Goal: Task Accomplishment & Management: Complete application form

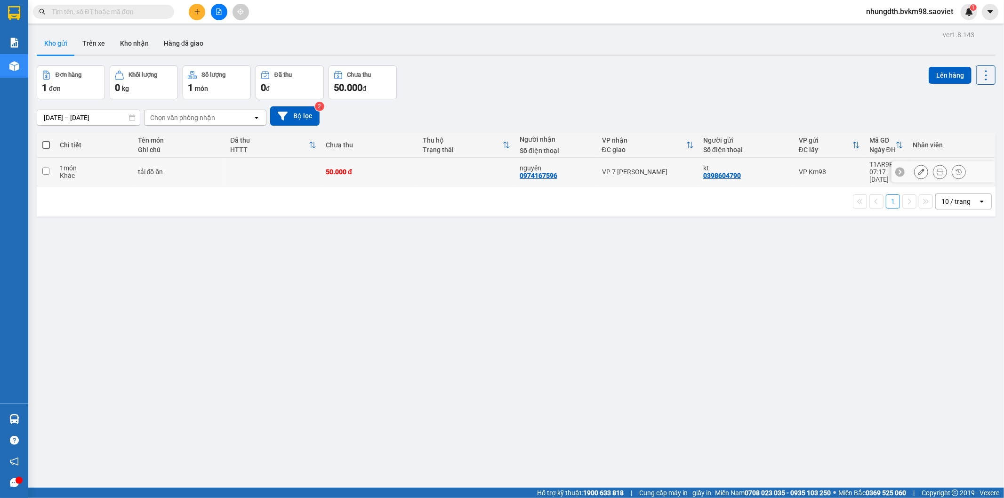
click at [43, 168] on input "checkbox" at bounding box center [45, 171] width 7 height 7
checkbox input "true"
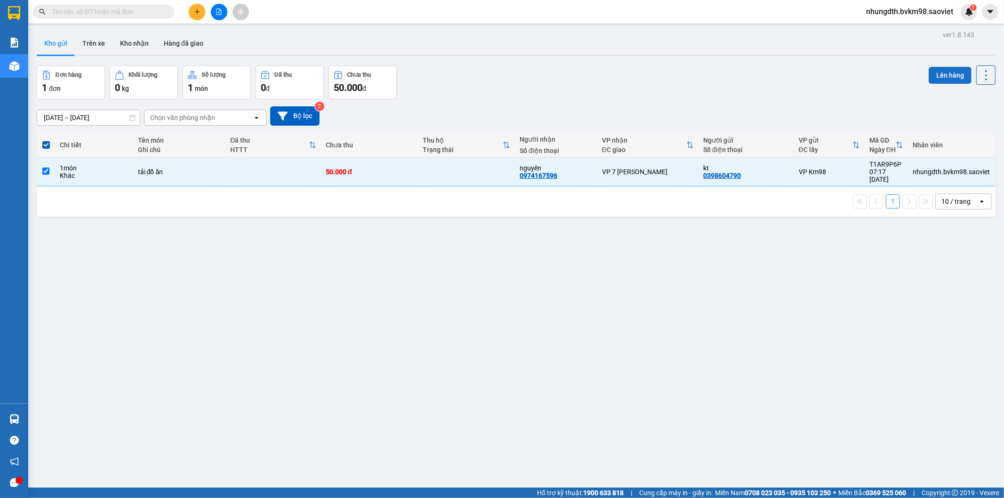
click at [939, 75] on button "Lên hàng" at bounding box center [949, 75] width 43 height 17
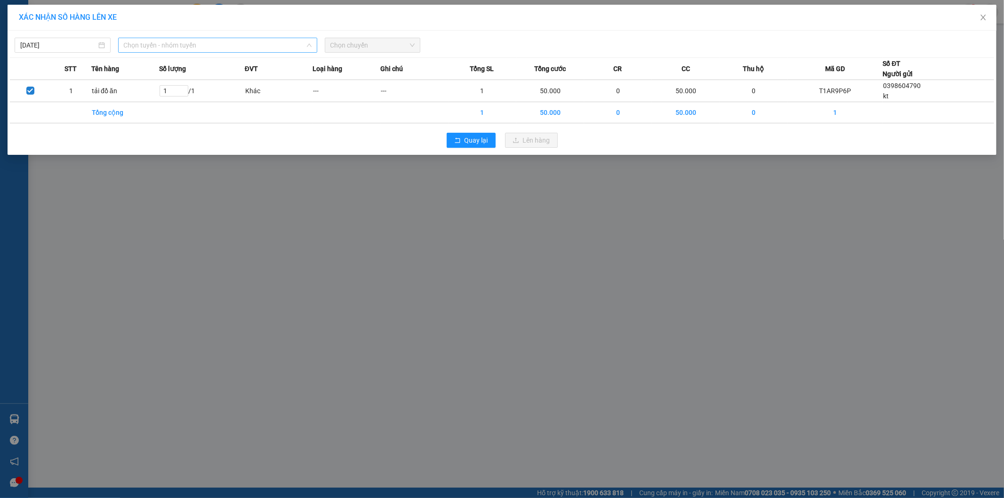
click at [175, 40] on span "Chọn tuyến - nhóm tuyến" at bounding box center [218, 45] width 188 height 14
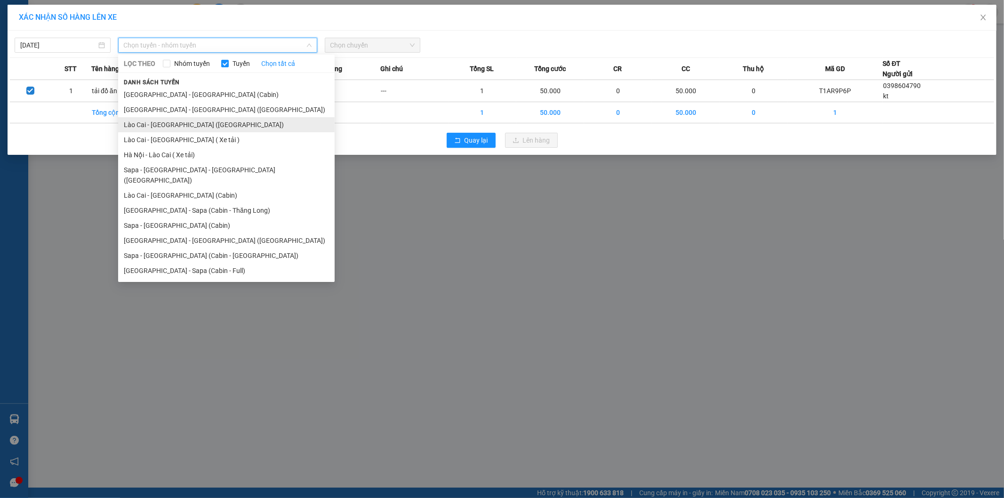
click at [192, 129] on li "Lào Cai - [GEOGRAPHIC_DATA] ([GEOGRAPHIC_DATA])" at bounding box center [226, 124] width 216 height 15
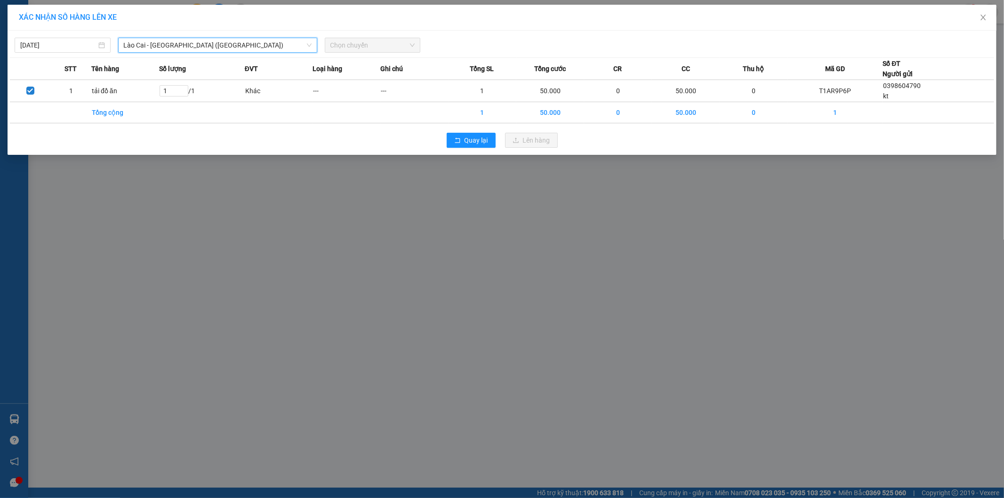
click at [353, 45] on span "Chọn chuyến" at bounding box center [372, 45] width 85 height 14
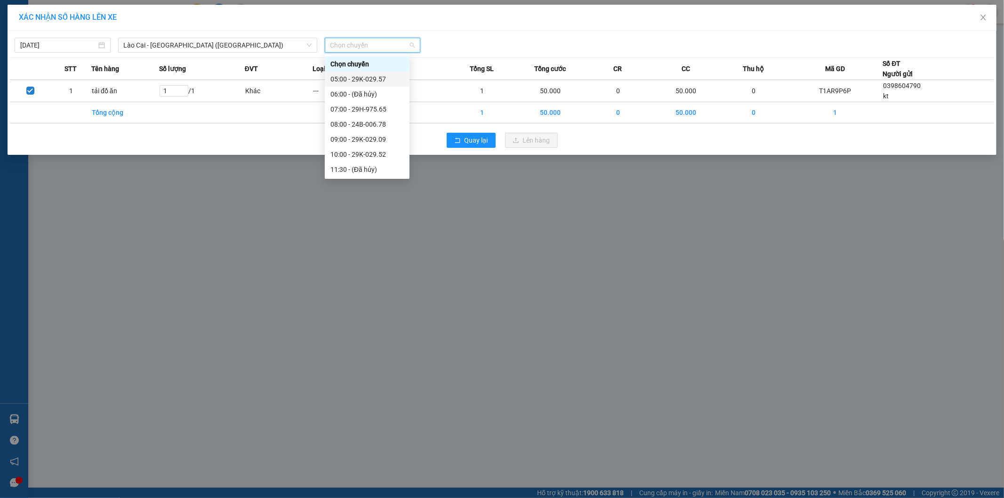
click at [360, 77] on div "05:00 - 29K-029.57" at bounding box center [366, 79] width 73 height 10
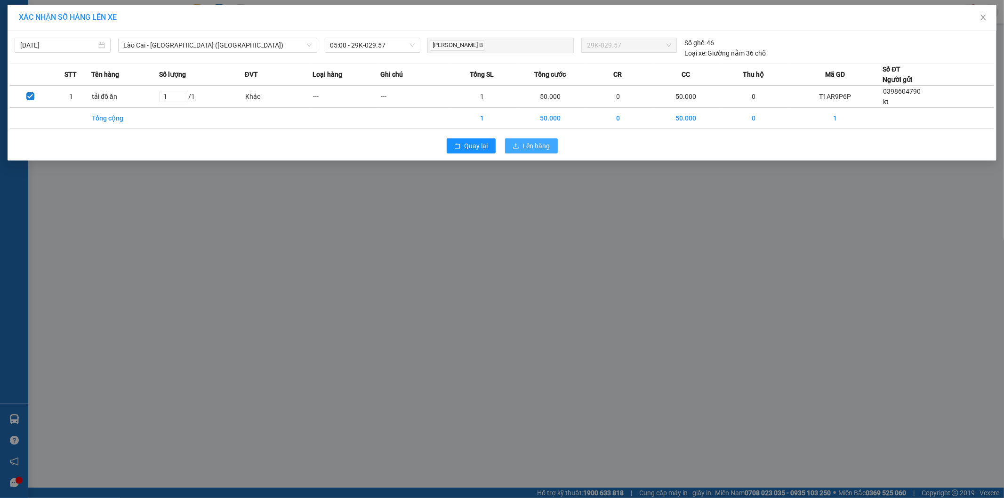
click at [519, 145] on icon "upload" at bounding box center [515, 146] width 7 height 7
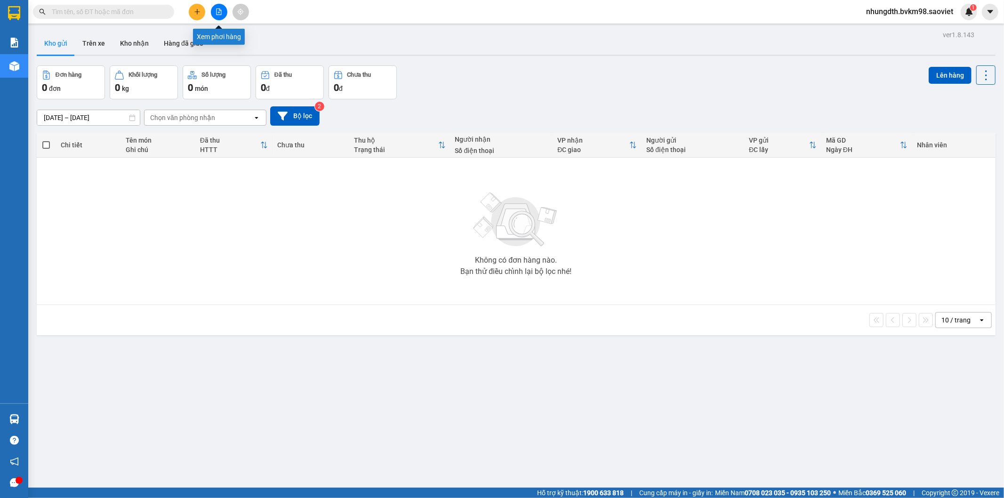
click at [216, 6] on button at bounding box center [219, 12] width 16 height 16
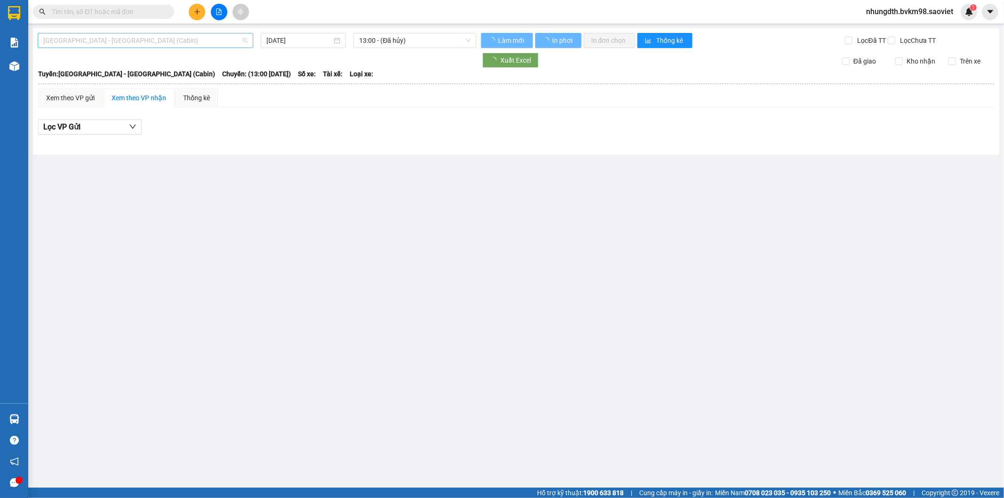
click at [144, 44] on span "[GEOGRAPHIC_DATA] - [GEOGRAPHIC_DATA] (Cabin)" at bounding box center [145, 40] width 204 height 14
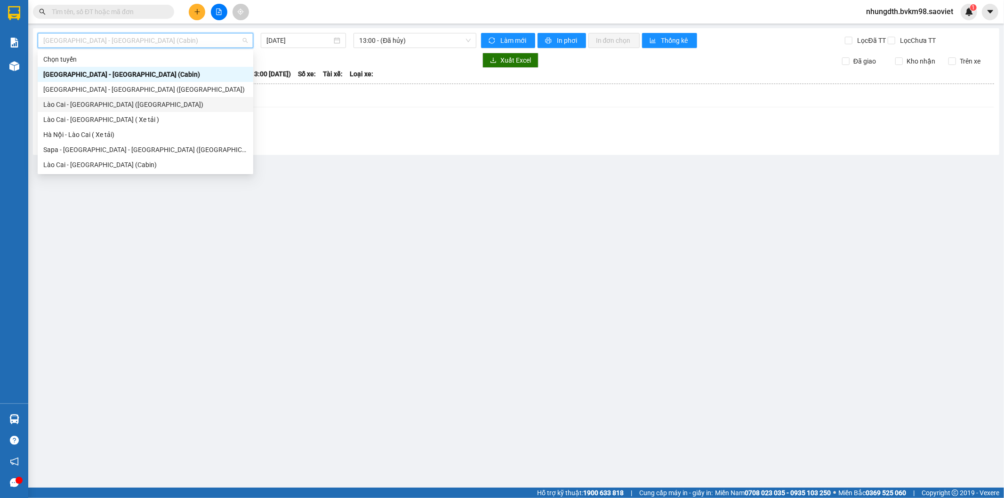
click at [105, 104] on div "Lào Cai - [GEOGRAPHIC_DATA] ([GEOGRAPHIC_DATA])" at bounding box center [145, 104] width 204 height 10
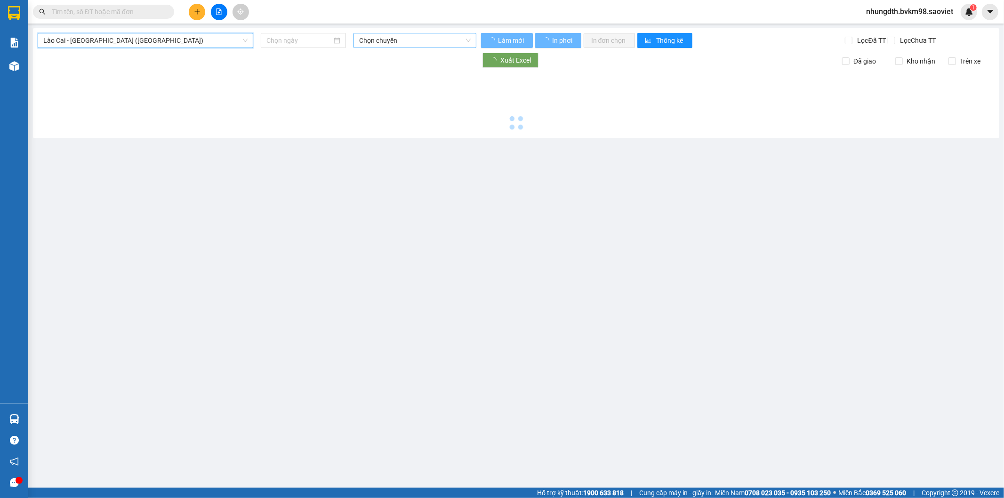
type input "[DATE]"
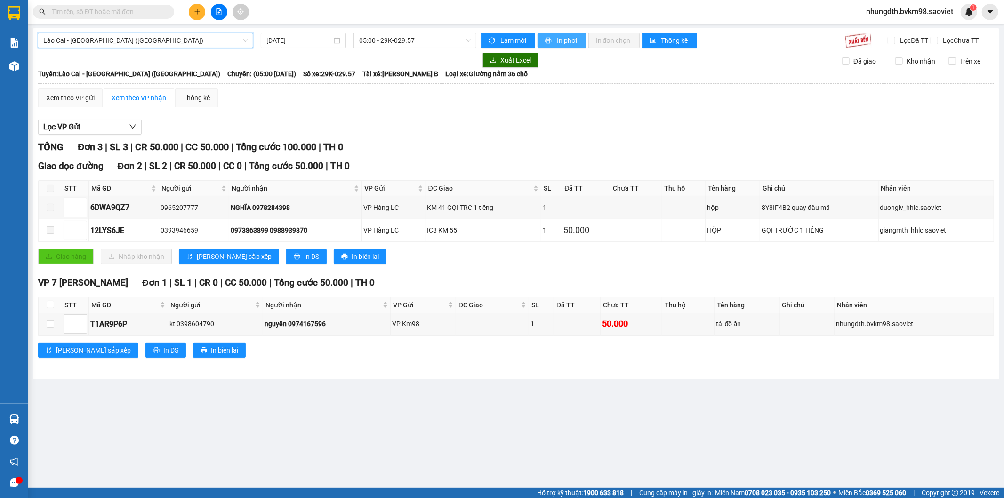
click at [558, 39] on span "In phơi" at bounding box center [568, 40] width 22 height 10
click at [110, 15] on input "text" at bounding box center [107, 12] width 111 height 10
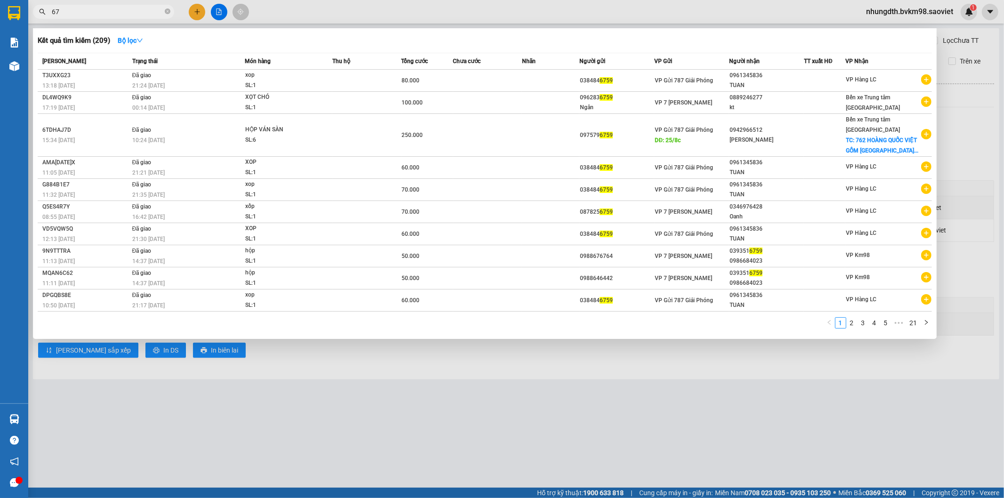
type input "6"
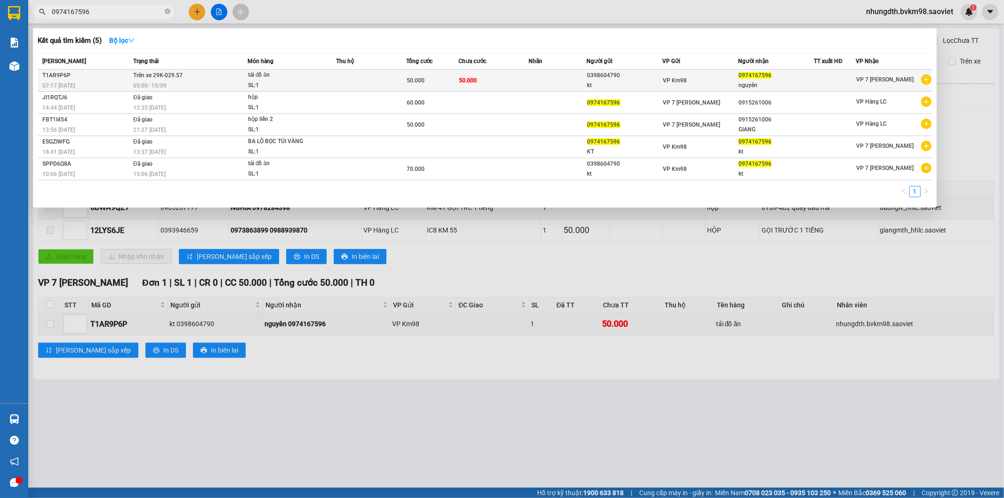
type input "0974167596"
click at [305, 77] on div "tải đồ ăn" at bounding box center [283, 75] width 71 height 10
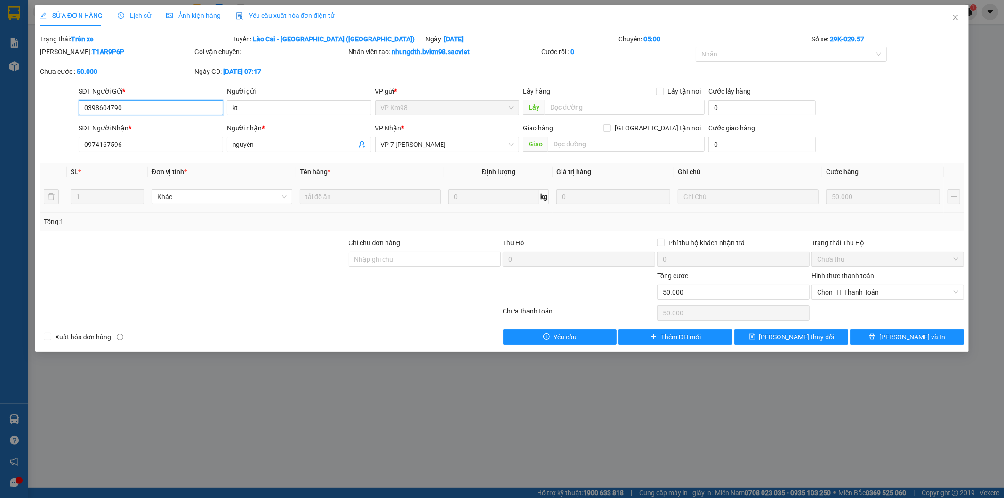
type input "0398604790"
type input "kt"
type input "0974167596"
type input "nguyên"
type input "50.000"
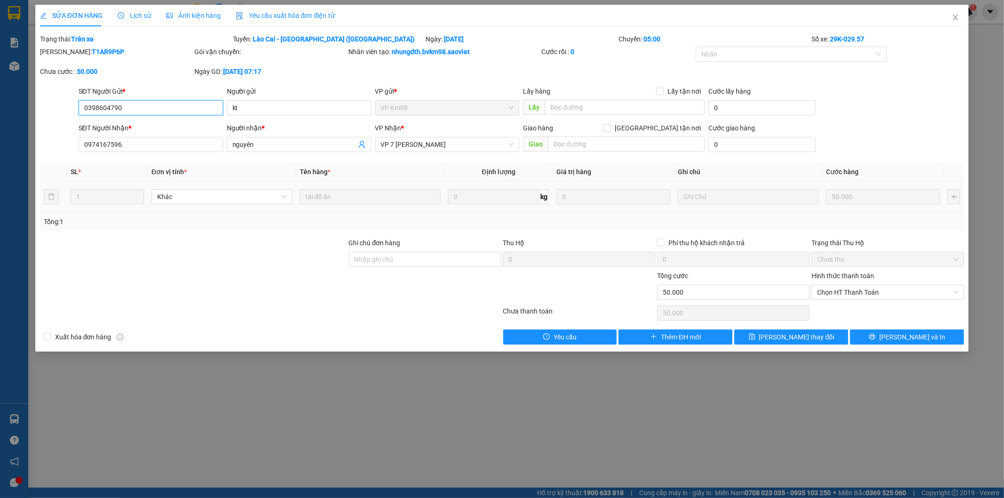
type input "50.000"
click at [899, 332] on span "[PERSON_NAME] và In" at bounding box center [912, 337] width 66 height 10
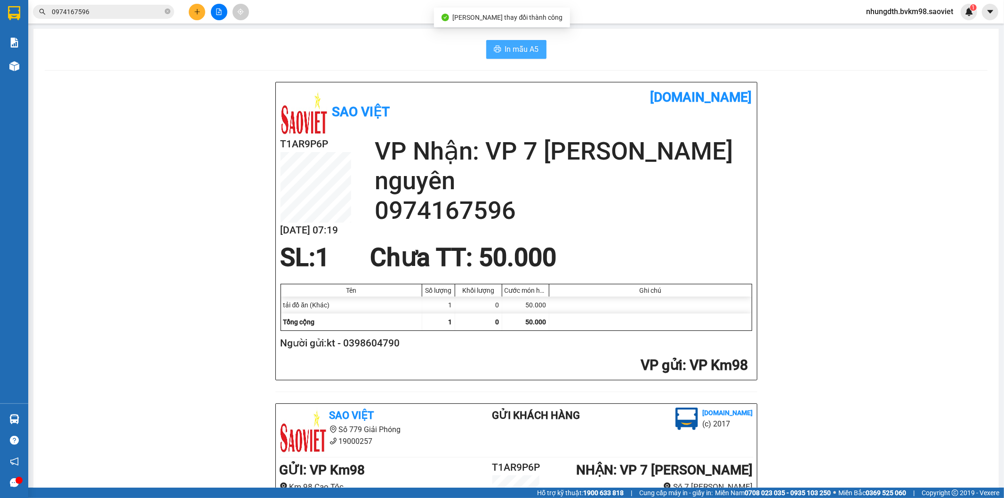
drag, startPoint x: 506, startPoint y: 52, endPoint x: 585, endPoint y: 88, distance: 86.5
click at [506, 51] on span "In mẫu A5" at bounding box center [522, 49] width 34 height 12
click at [200, 8] on icon "plus" at bounding box center [197, 11] width 7 height 7
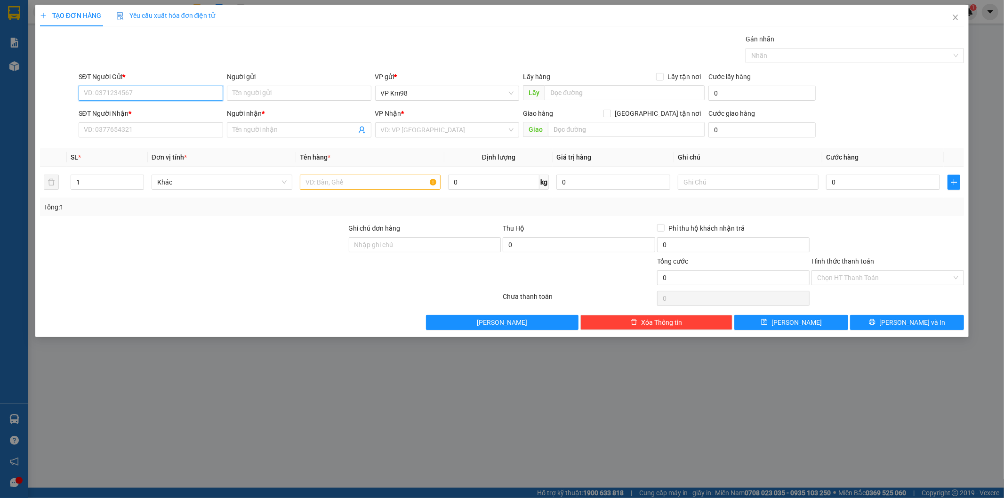
click at [151, 90] on input "SĐT Người Gửi *" at bounding box center [151, 93] width 144 height 15
type input "0979704790"
click at [111, 113] on div "0979704790 - kt" at bounding box center [150, 112] width 133 height 10
type input "kt"
type input "0934409904"
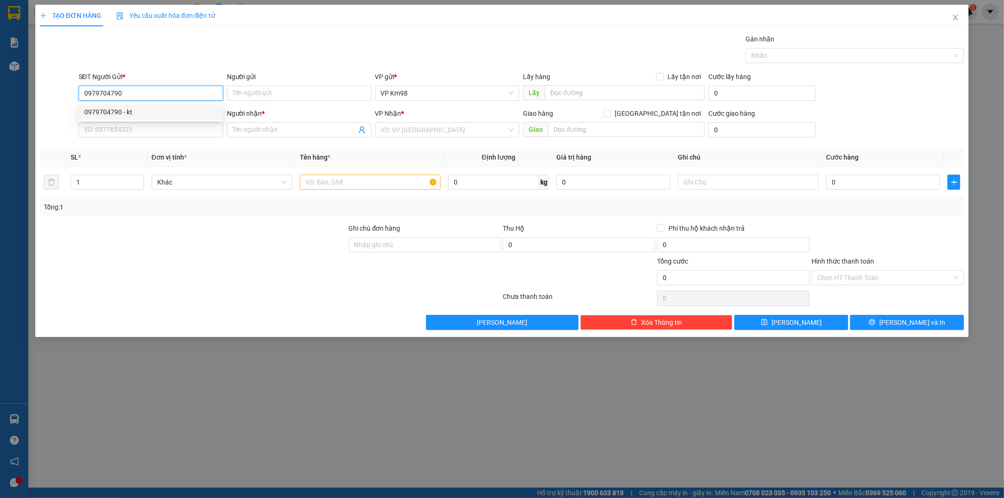
type input "kt"
type input "0979704790"
click at [347, 182] on input "text" at bounding box center [370, 182] width 141 height 15
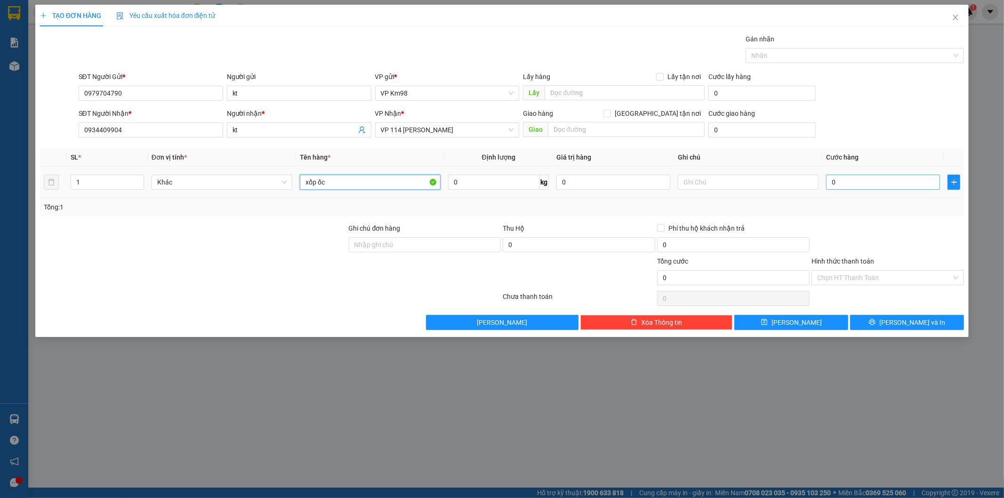
type input "xốp ốc"
click at [846, 183] on input "0" at bounding box center [883, 182] width 114 height 15
click at [843, 185] on input "0" at bounding box center [883, 182] width 114 height 15
click at [831, 184] on input "0" at bounding box center [883, 182] width 114 height 15
type input "10"
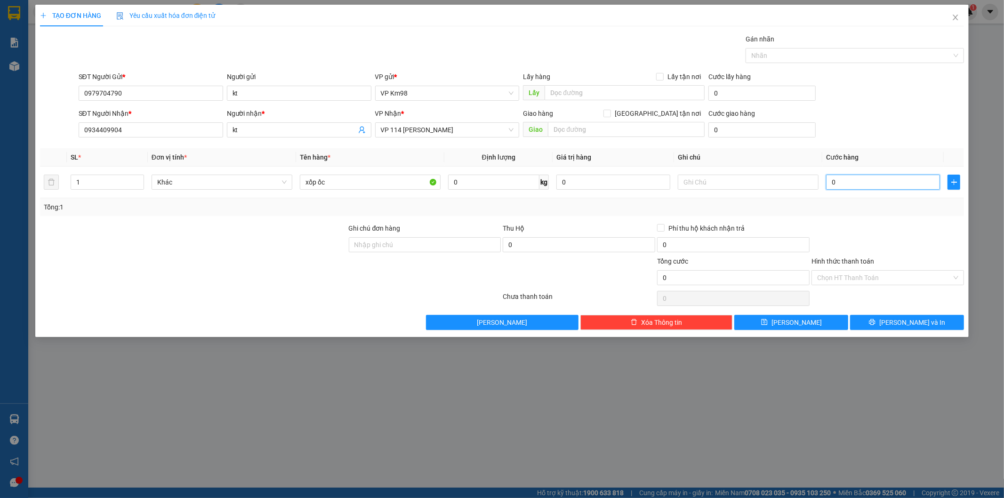
type input "10"
type input "110"
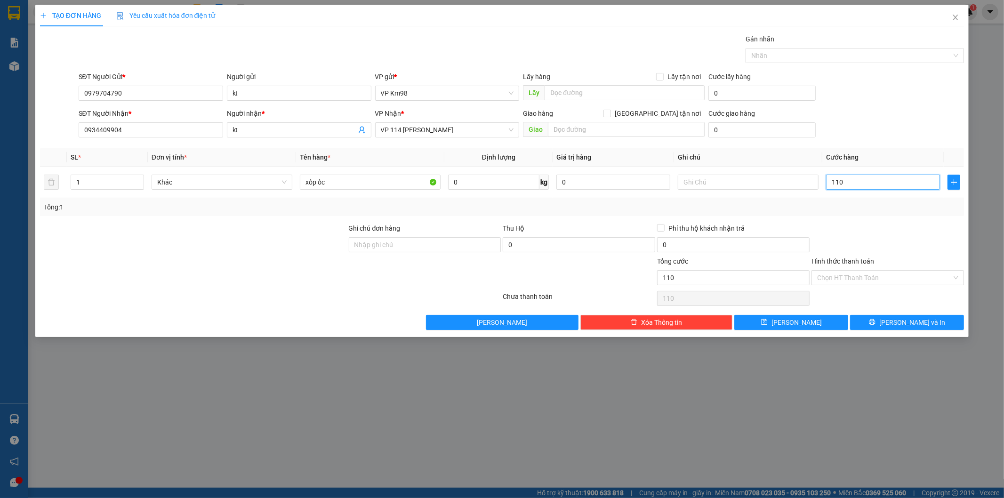
type input "1.100"
type input "11.000"
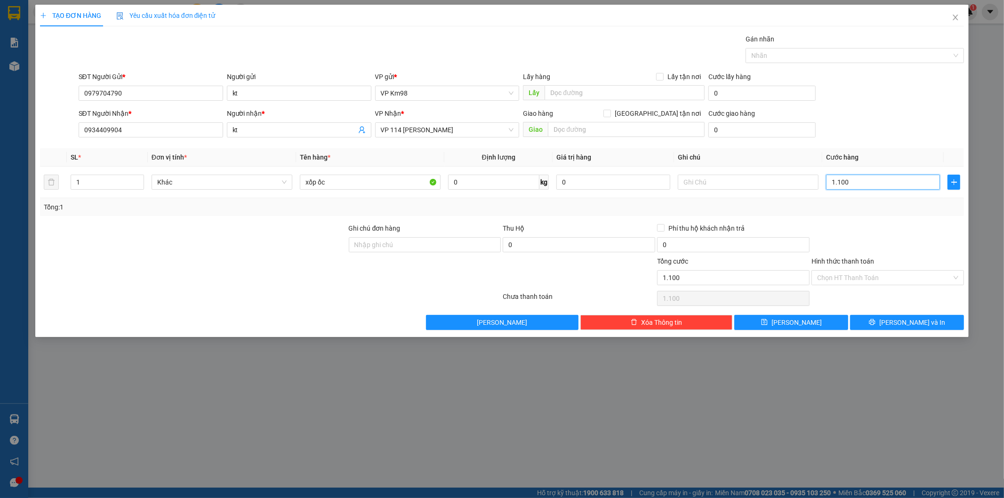
type input "11.000"
type input "110.000"
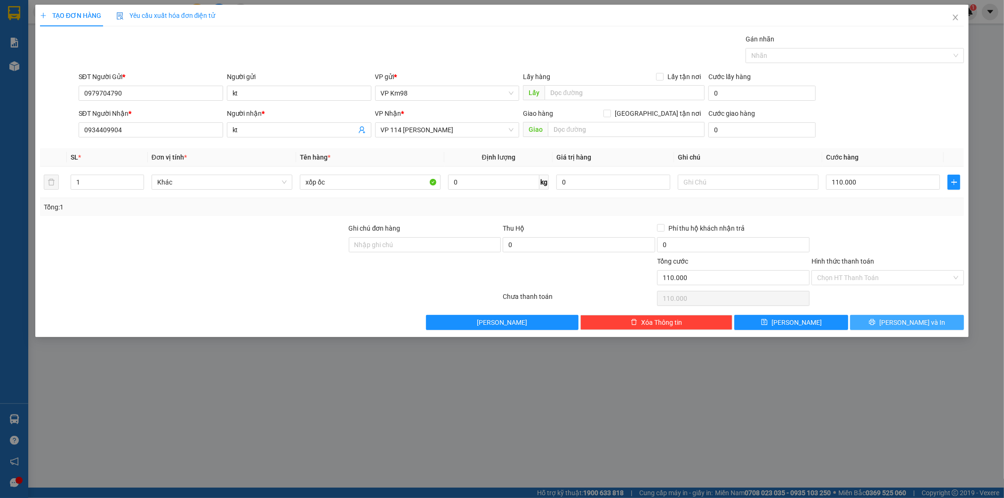
click at [919, 322] on span "[PERSON_NAME] và In" at bounding box center [912, 322] width 66 height 10
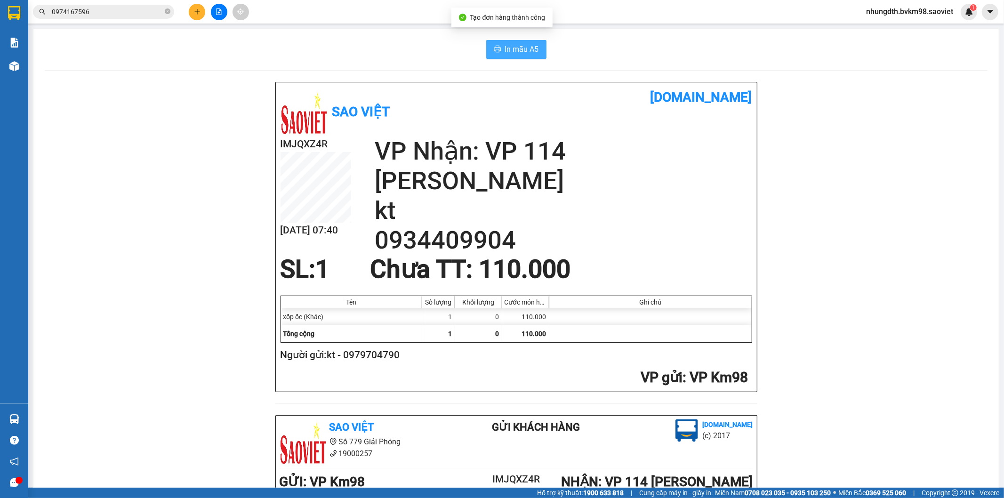
click at [523, 50] on span "In mẫu A5" at bounding box center [522, 49] width 34 height 12
click at [191, 175] on div "Sao Việt [DOMAIN_NAME] IMJQXZ4R [DATE] 07:41 VP Nhận: VP 114 [PERSON_NAME] kt 0…" at bounding box center [516, 419] width 943 height 675
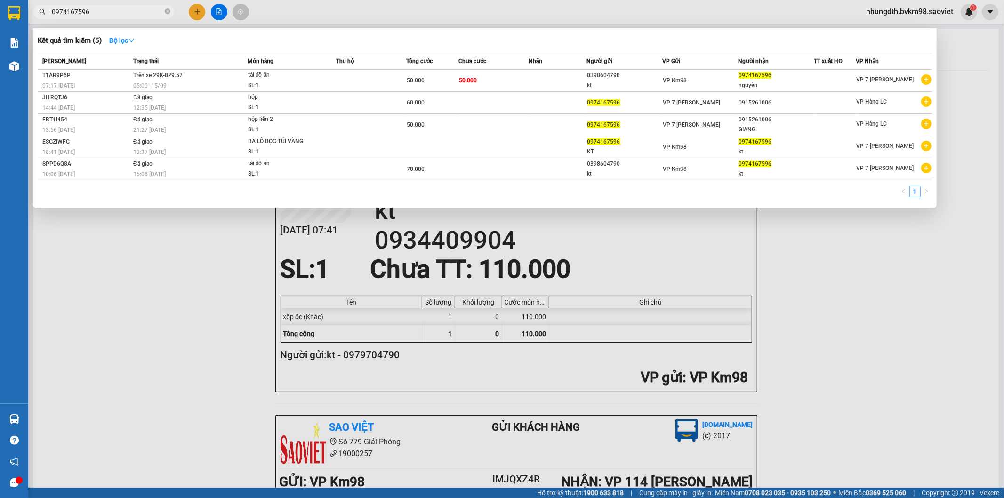
click at [97, 15] on input "0974167596" at bounding box center [107, 12] width 111 height 10
type input "0"
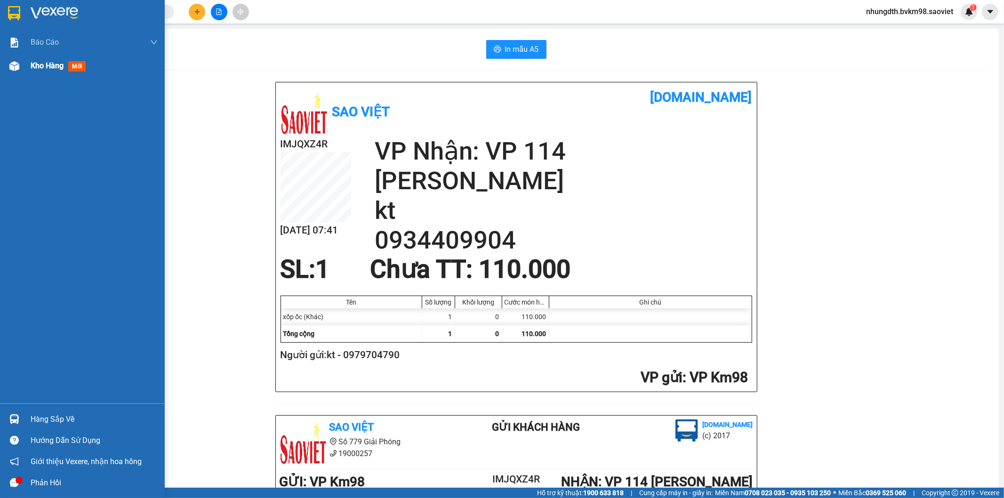
click at [15, 64] on img at bounding box center [14, 66] width 10 height 10
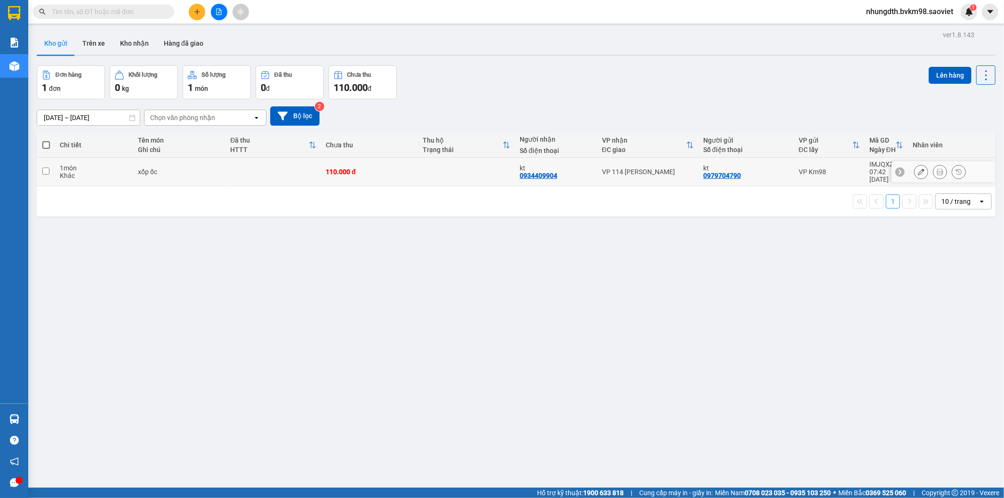
click at [44, 168] on input "checkbox" at bounding box center [45, 171] width 7 height 7
checkbox input "true"
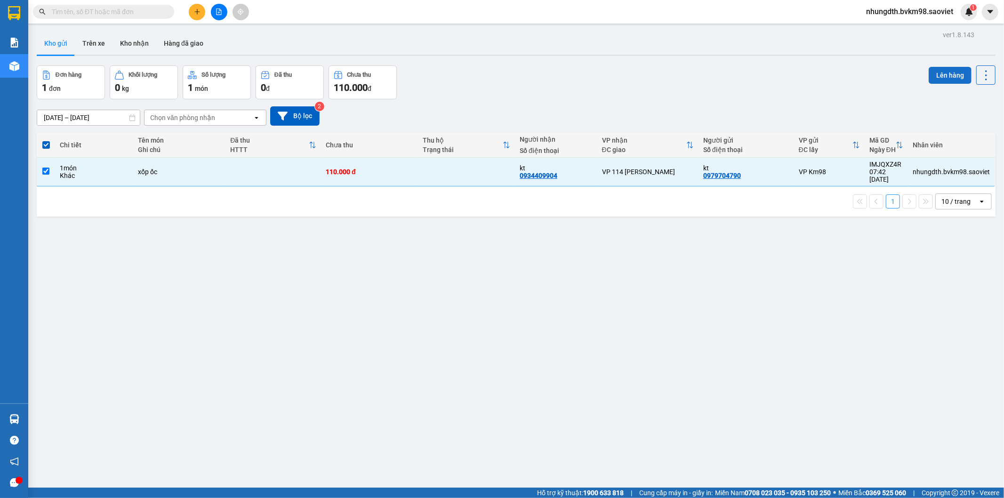
click at [939, 78] on button "Lên hàng" at bounding box center [949, 75] width 43 height 17
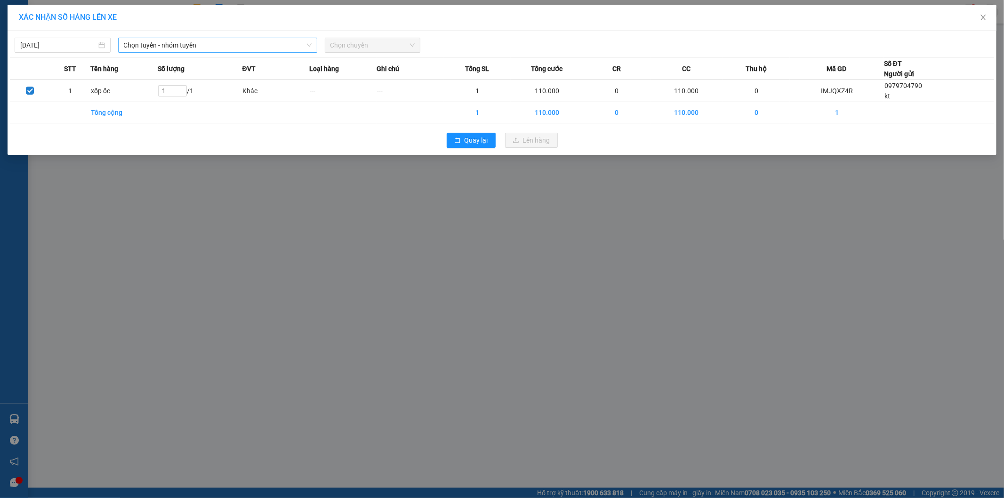
click at [176, 44] on span "Chọn tuyến - nhóm tuyến" at bounding box center [218, 45] width 188 height 14
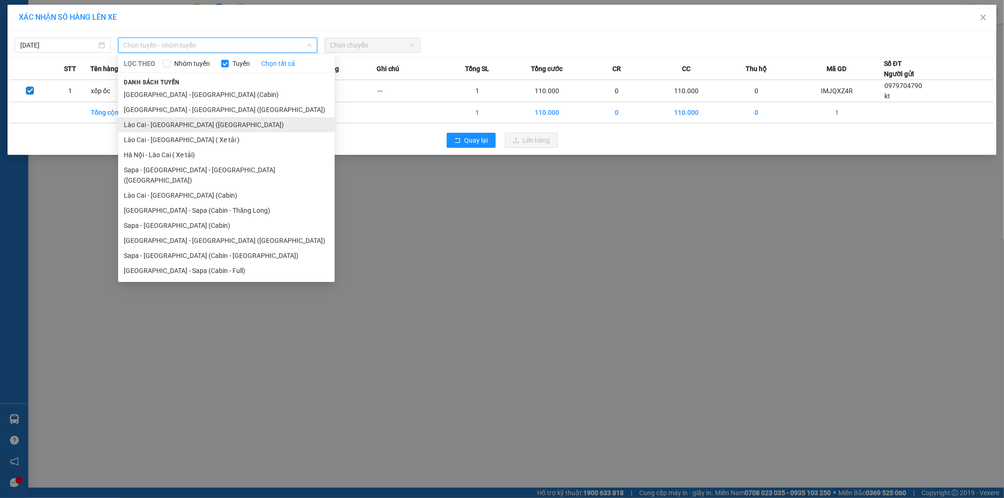
click at [184, 126] on li "Lào Cai - [GEOGRAPHIC_DATA] ([GEOGRAPHIC_DATA])" at bounding box center [226, 124] width 216 height 15
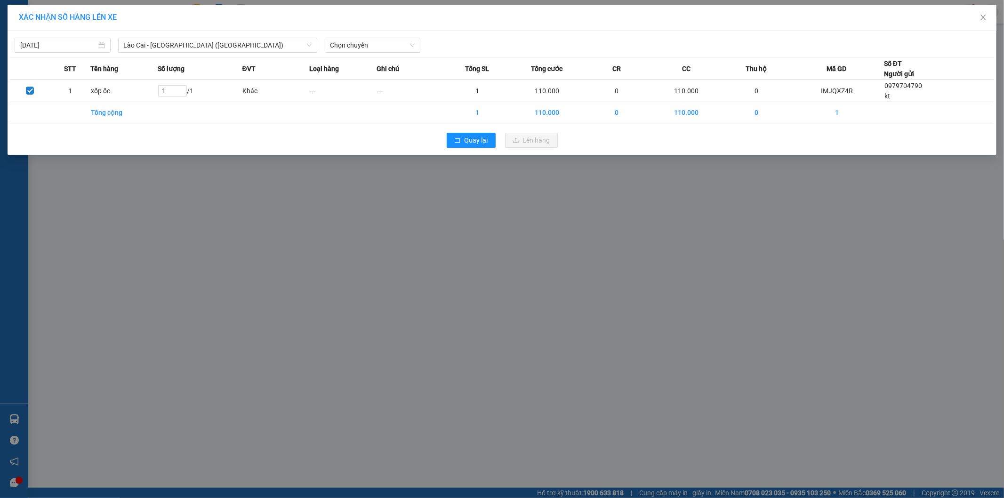
click at [364, 36] on div "[DATE] [GEOGRAPHIC_DATA] - [GEOGRAPHIC_DATA] ([GEOGRAPHIC_DATA]) LỌC THEO Nhóm …" at bounding box center [502, 43] width 984 height 20
click at [363, 43] on span "Chọn chuyến" at bounding box center [372, 45] width 85 height 14
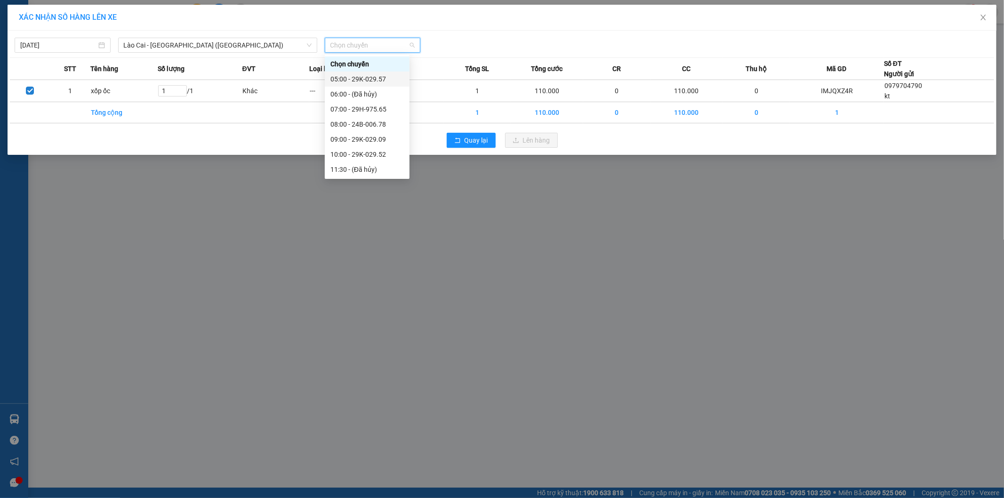
click at [356, 80] on div "05:00 - 29K-029.57" at bounding box center [366, 79] width 73 height 10
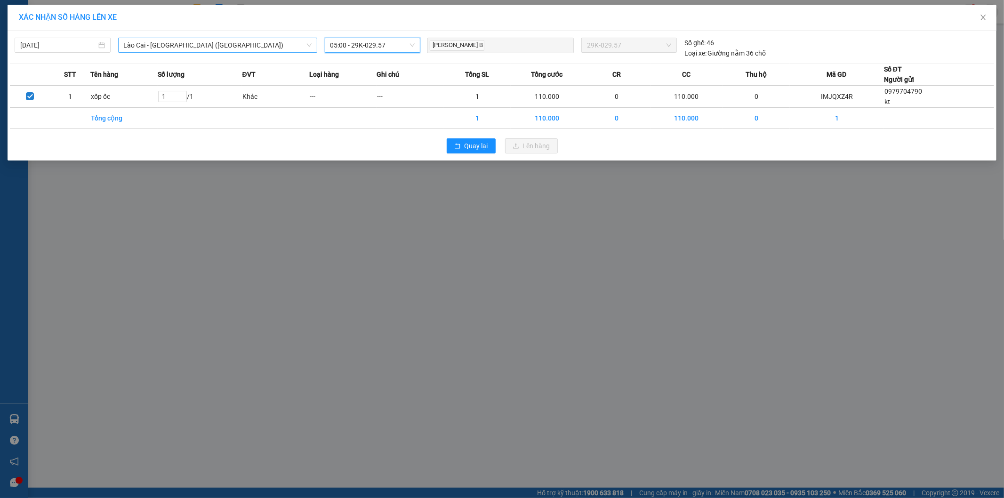
click at [205, 48] on span "Lào Cai - [GEOGRAPHIC_DATA] ([GEOGRAPHIC_DATA])" at bounding box center [218, 45] width 188 height 14
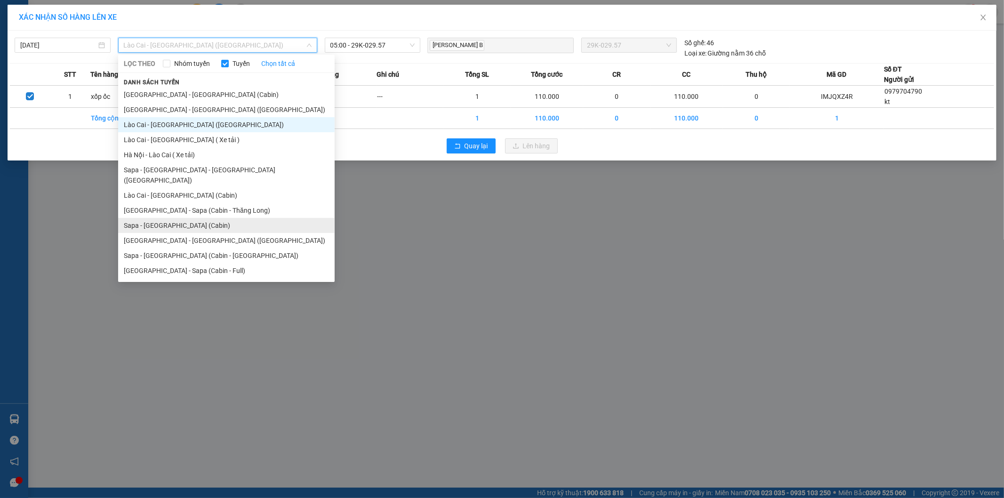
click at [164, 218] on li "Sapa - [GEOGRAPHIC_DATA] (Cabin)" at bounding box center [226, 225] width 216 height 15
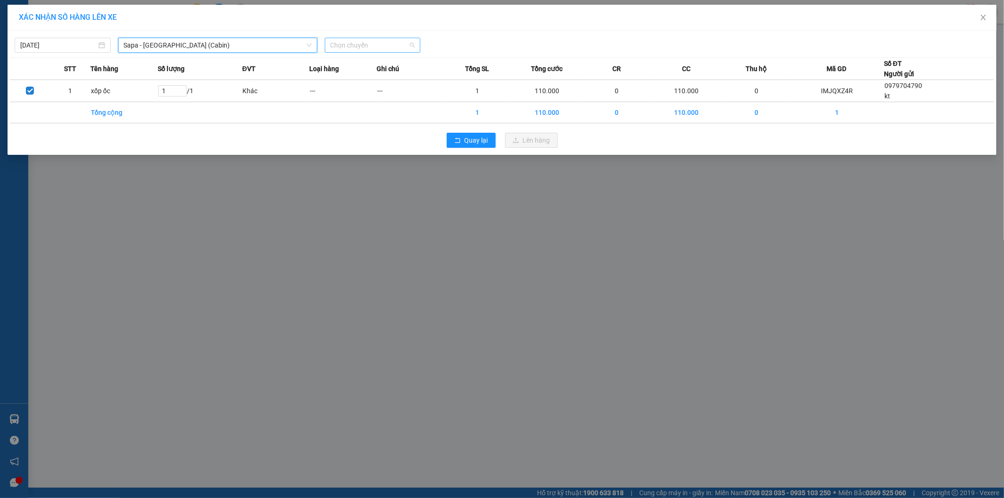
click at [384, 49] on span "Chọn chuyến" at bounding box center [372, 45] width 85 height 14
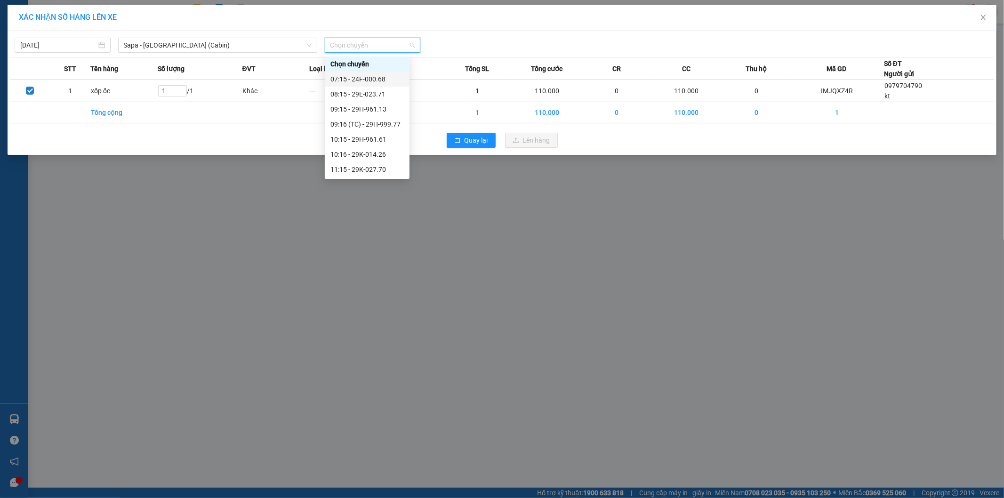
click at [366, 79] on div "07:15 - 24F-000.68" at bounding box center [366, 79] width 73 height 10
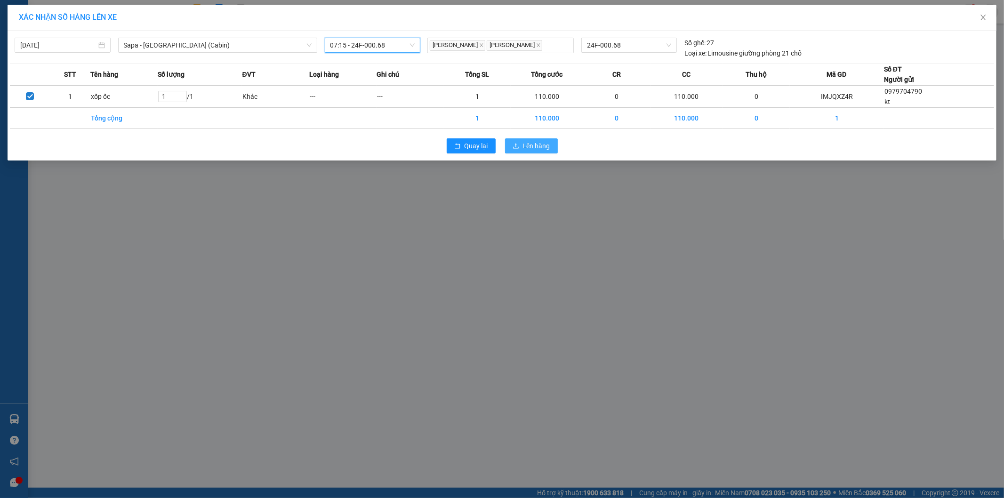
click at [526, 148] on span "Lên hàng" at bounding box center [536, 146] width 27 height 10
